Goal: Information Seeking & Learning: Learn about a topic

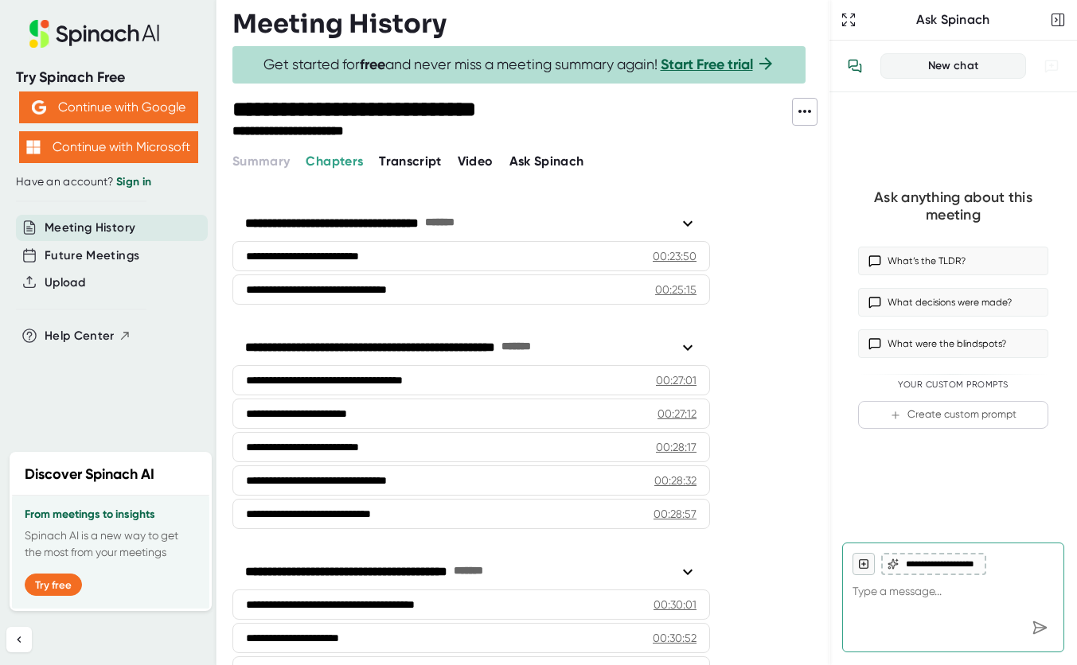
scroll to position [633, 0]
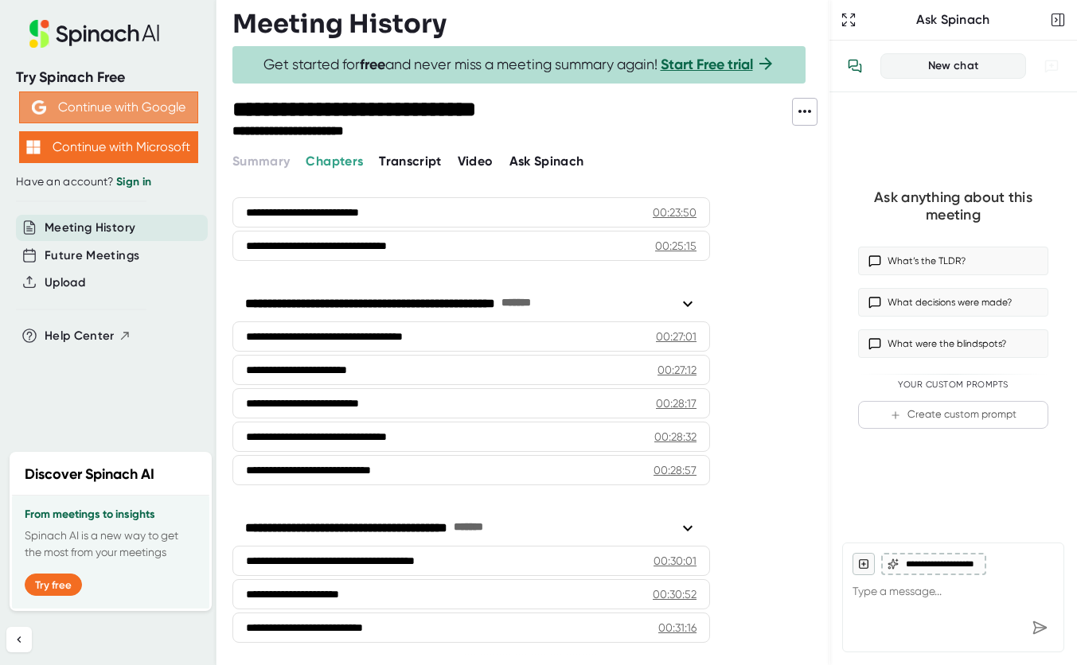
click at [118, 105] on button "Continue with Google" at bounding box center [108, 108] width 179 height 32
